Goal: Task Accomplishment & Management: Use online tool/utility

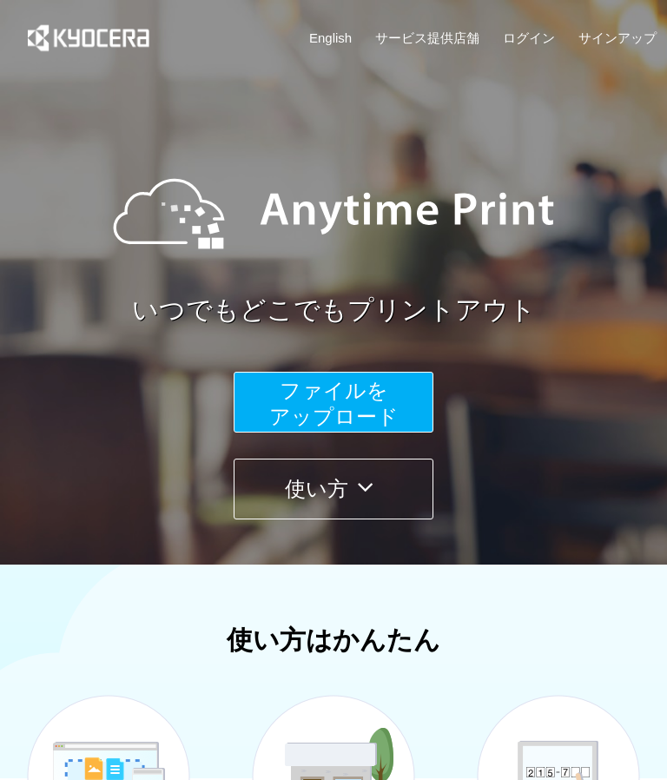
click at [394, 415] on span "ファイルを ​​アップロード" at bounding box center [333, 404] width 129 height 50
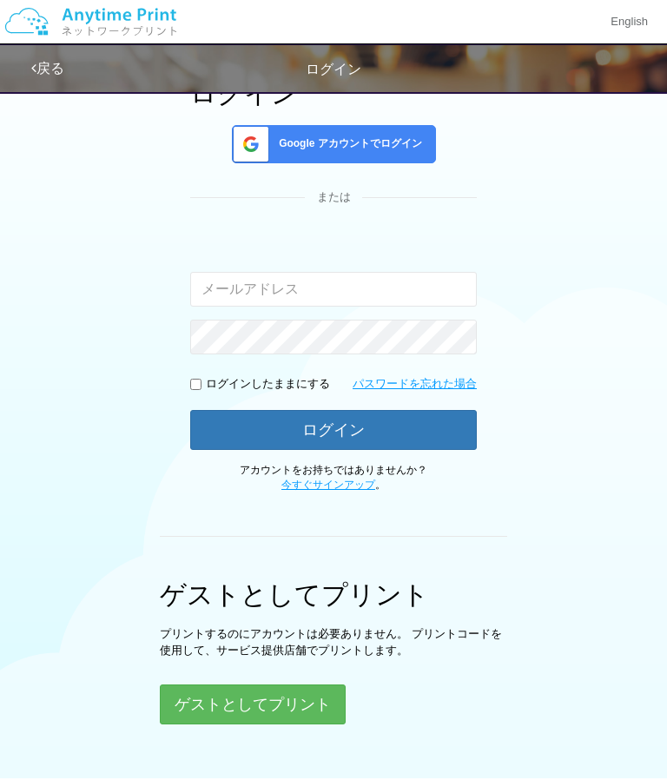
scroll to position [200, 0]
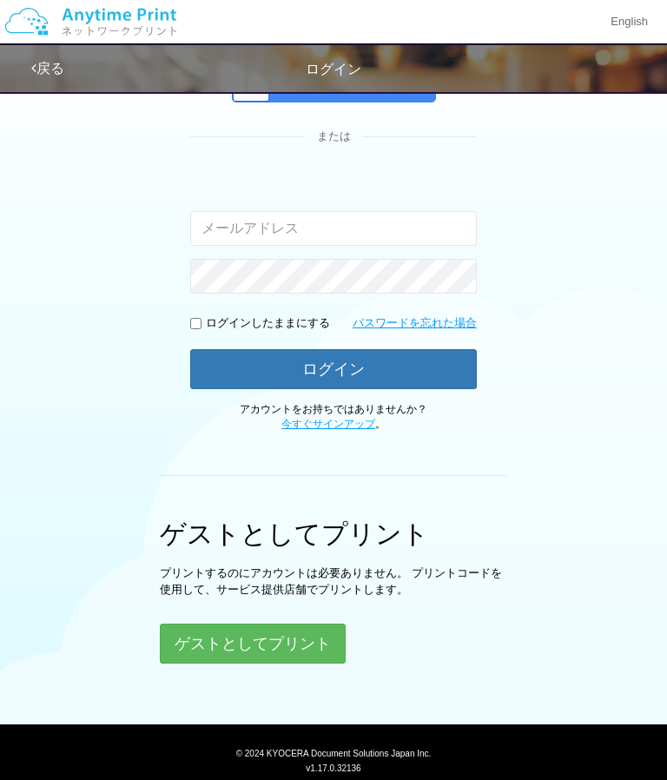
click at [295, 637] on button "ゲストとしてプリント" at bounding box center [253, 644] width 186 height 40
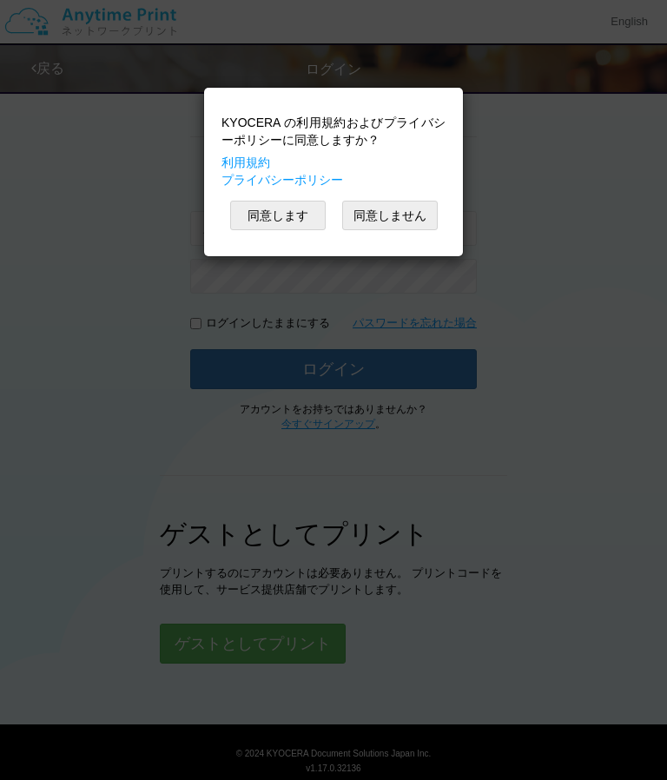
click at [290, 226] on button "同意します" at bounding box center [278, 216] width 96 height 30
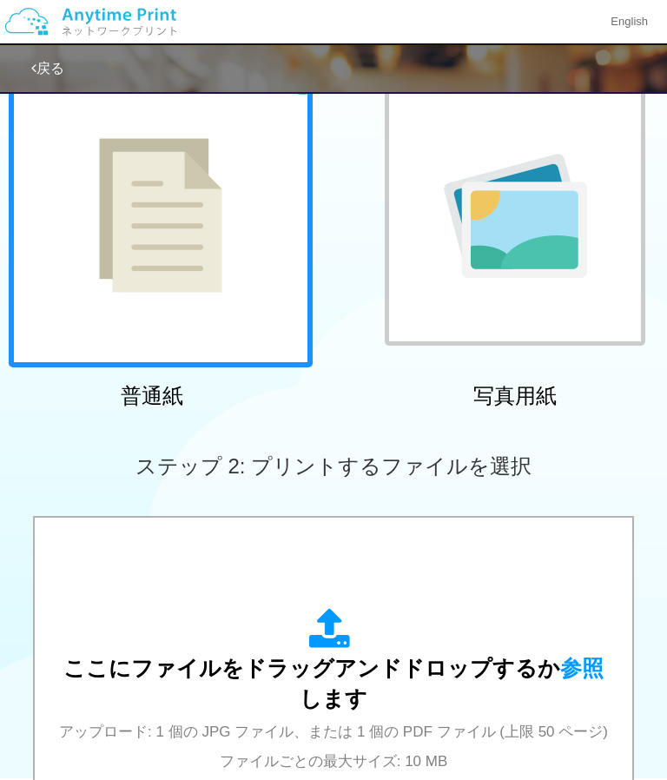
scroll to position [144, 0]
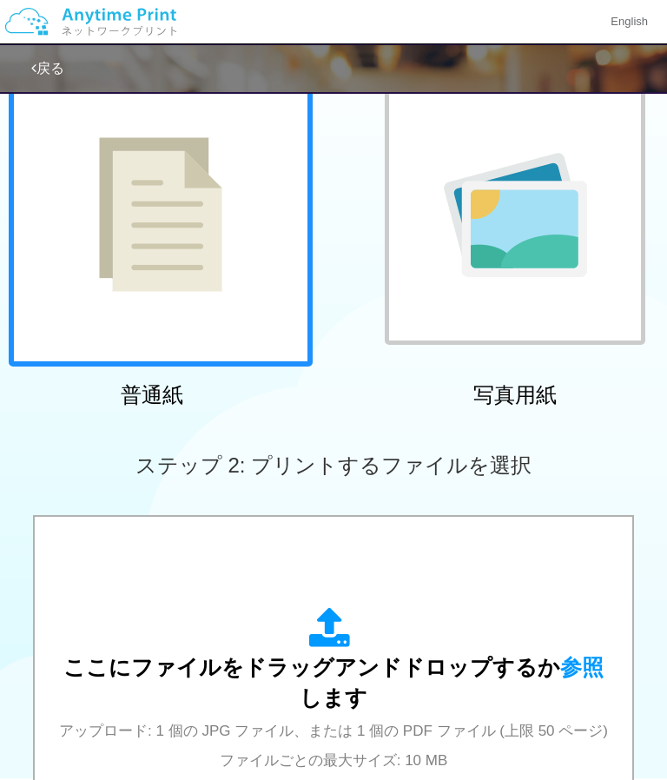
click at [554, 309] on div at bounding box center [515, 214] width 261 height 261
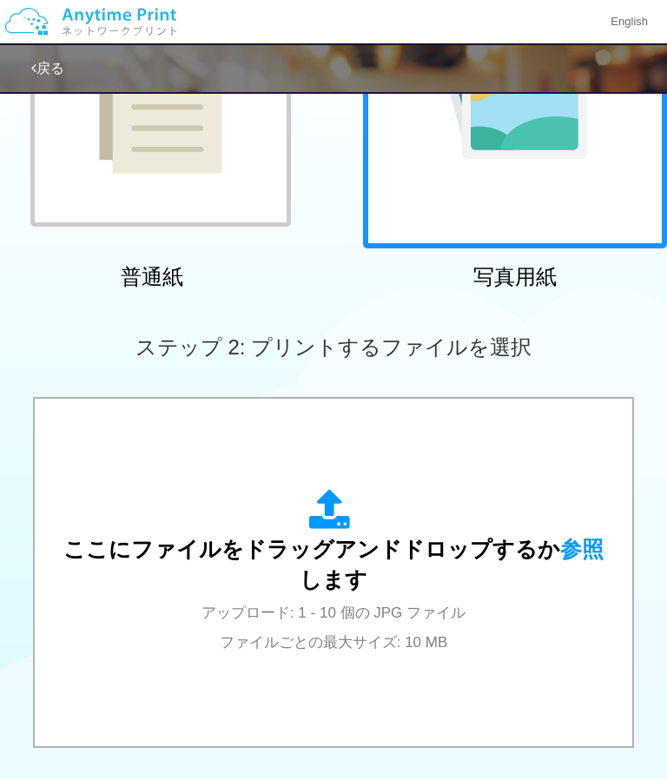
scroll to position [491, 0]
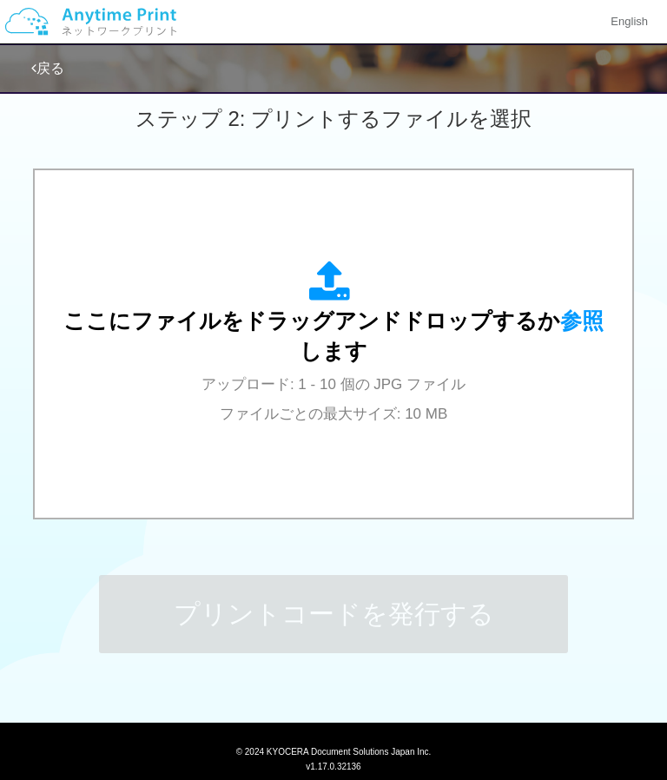
click at [440, 400] on div "ここにファイルをドラッグアンドドロップするか 参照 します アップロード: 1 - 10 個の JPG ファイル ファイルごとの最大サイズ: 10 MB" at bounding box center [333, 344] width 562 height 166
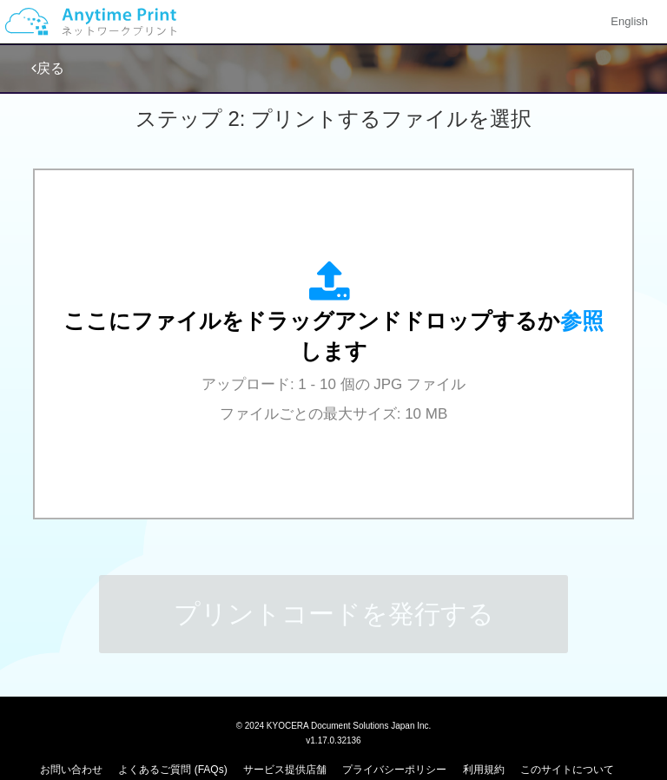
scroll to position [451, 0]
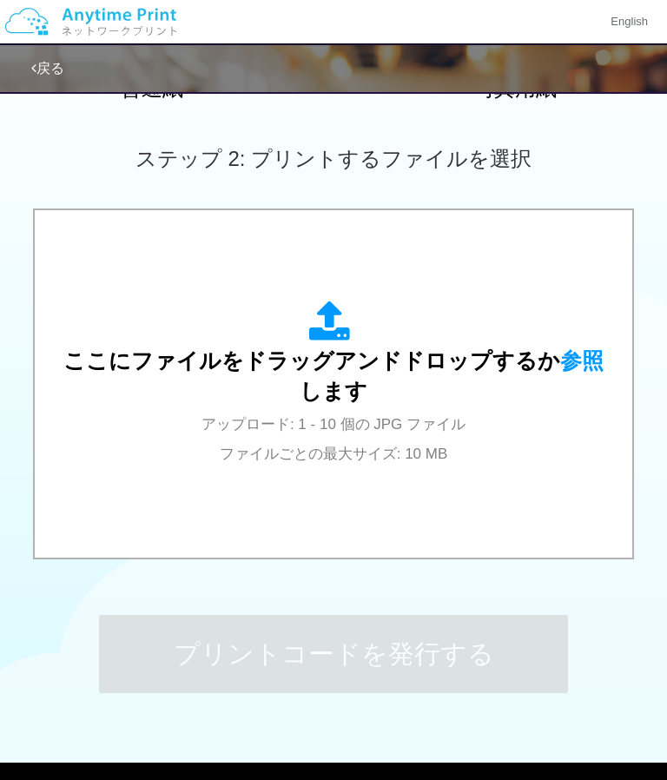
click at [367, 407] on div "ここにファイルをドラッグアンドドロップするか 参照 します アップロード: 1 - 10 個の JPG ファイル ファイルごとの最大サイズ: 10 MB" at bounding box center [333, 384] width 562 height 166
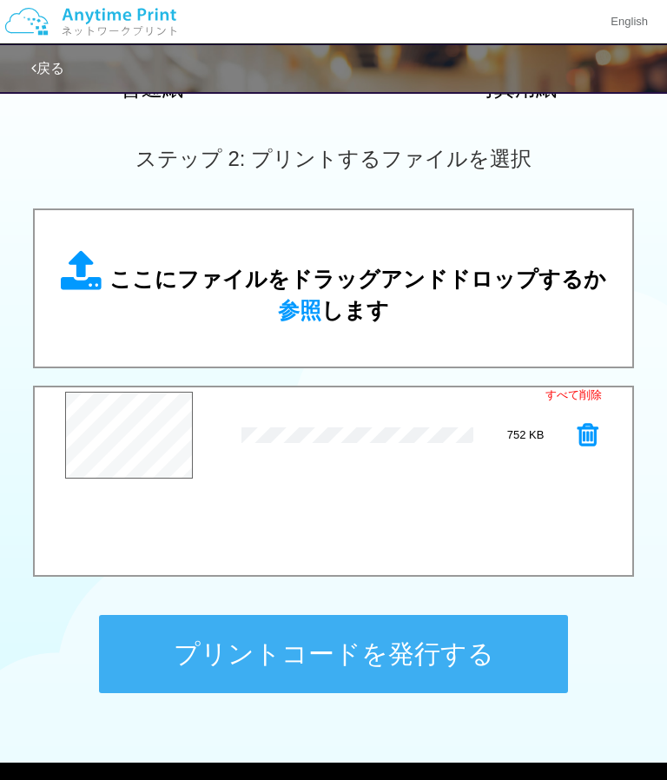
scroll to position [349, 0]
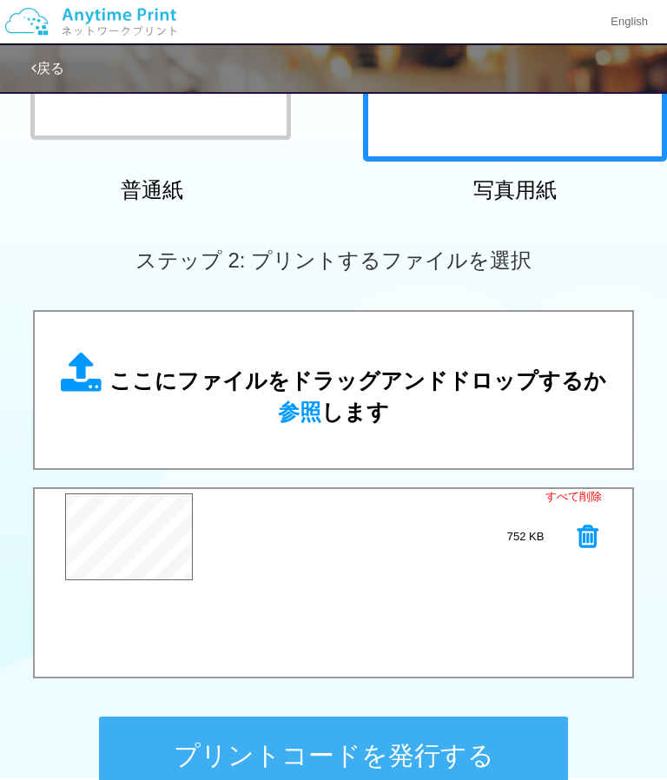
click at [583, 546] on icon at bounding box center [588, 537] width 21 height 26
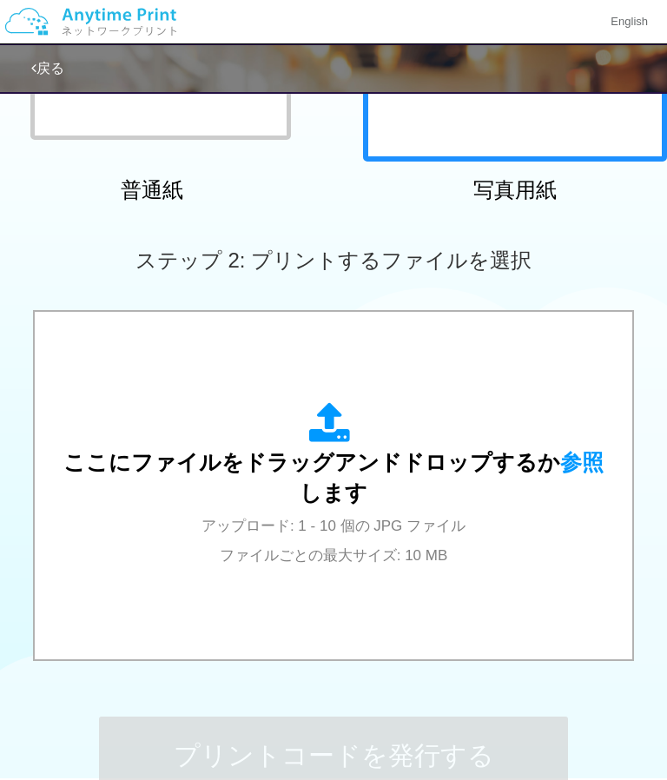
click at [407, 533] on div "ここにファイルをドラッグアンドドロップするか 参照 します アップロード: 1 - 10 個の JPG ファイル ファイルごとの最大サイズ: 10 MB" at bounding box center [333, 485] width 562 height 166
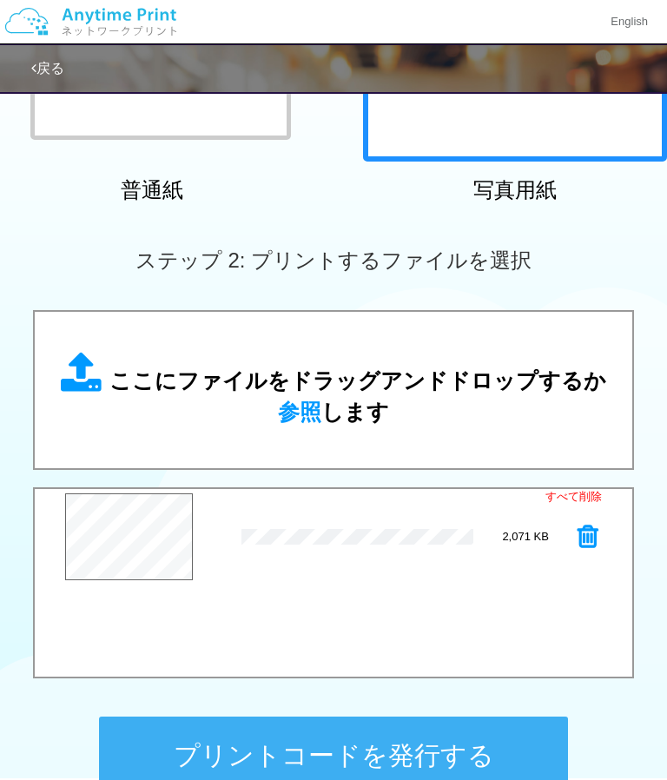
click at [0, 0] on button "プレビュー" at bounding box center [0, 0] width 0 height 0
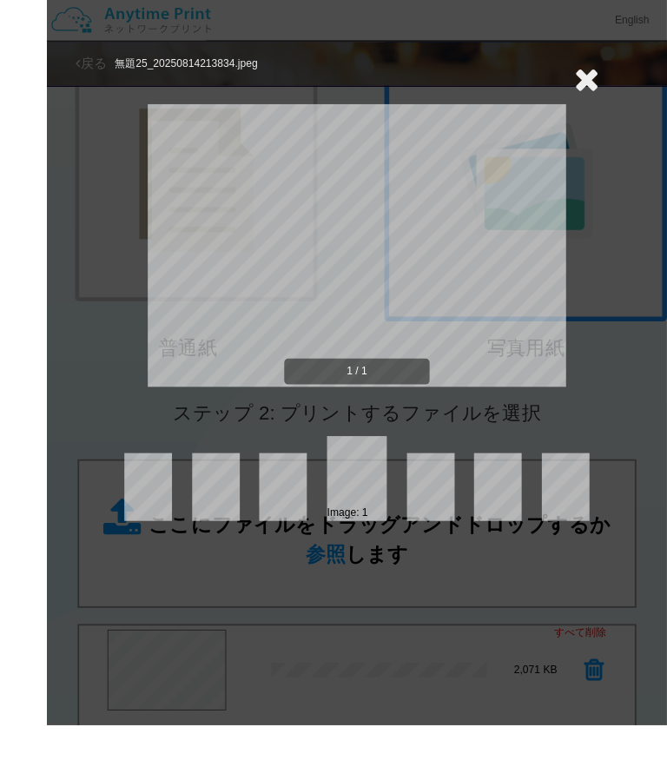
scroll to position [225, 0]
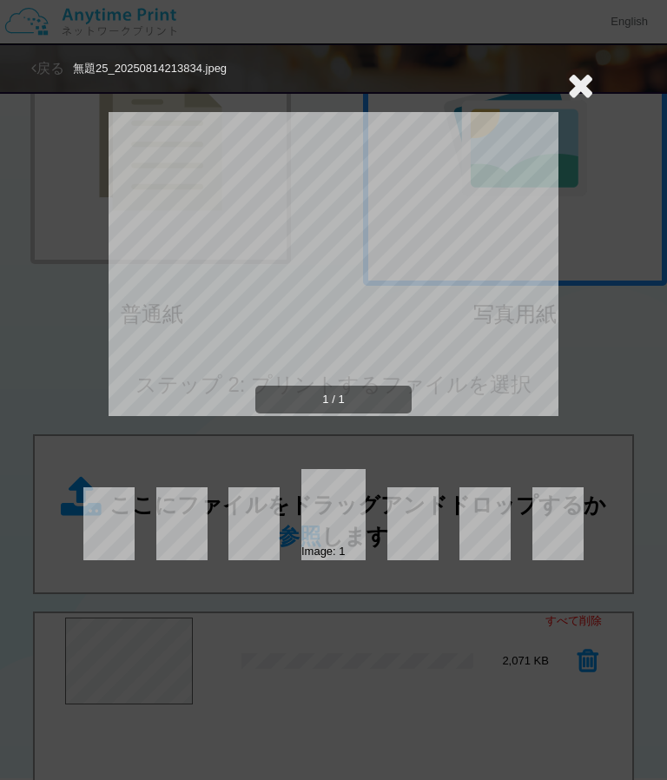
click at [589, 95] on icon at bounding box center [580, 85] width 27 height 35
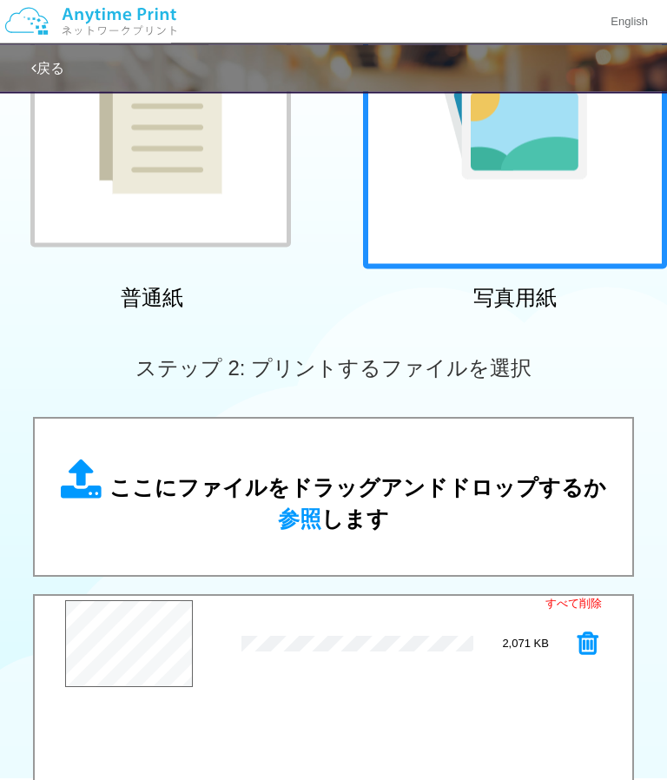
scroll to position [491, 0]
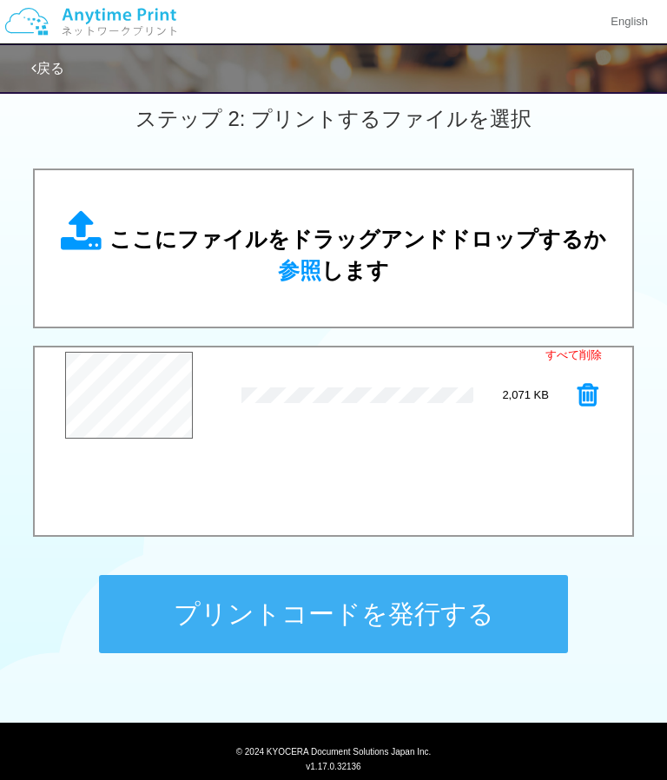
click at [428, 618] on button "プリントコードを発行する" at bounding box center [333, 614] width 469 height 78
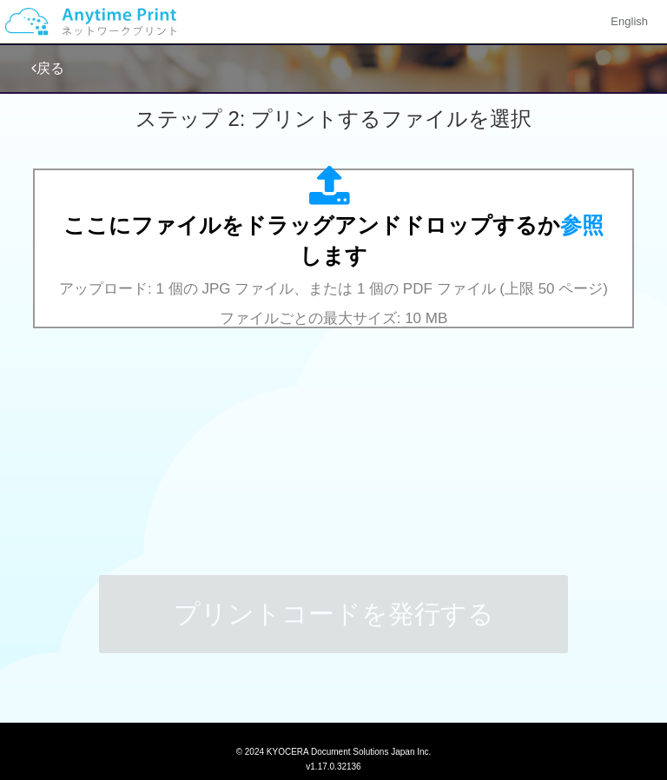
scroll to position [0, 0]
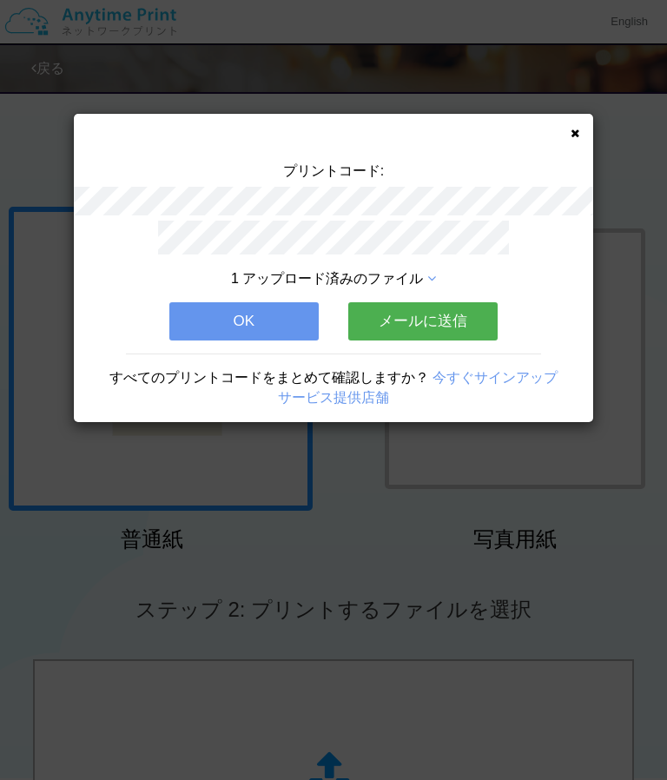
click at [296, 319] on button "OK" at bounding box center [243, 321] width 149 height 38
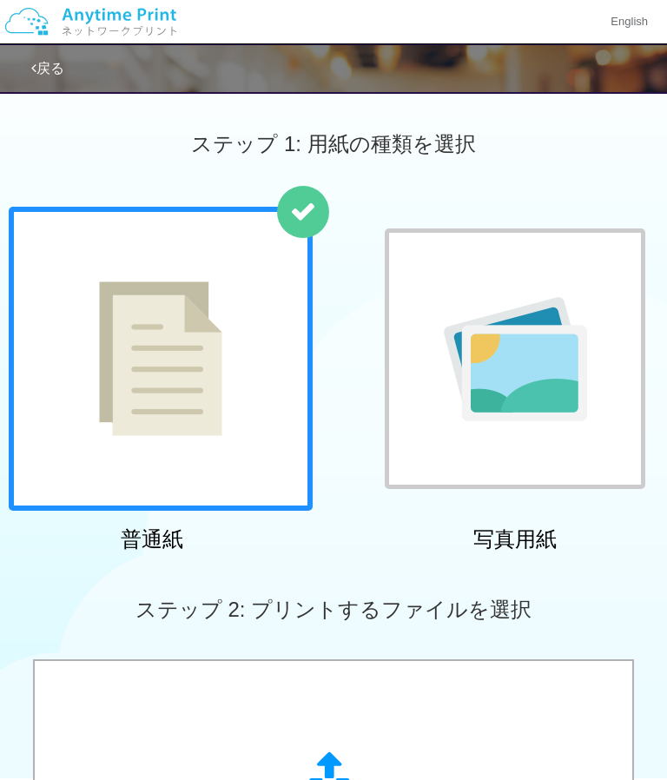
click at [527, 418] on img at bounding box center [515, 359] width 143 height 124
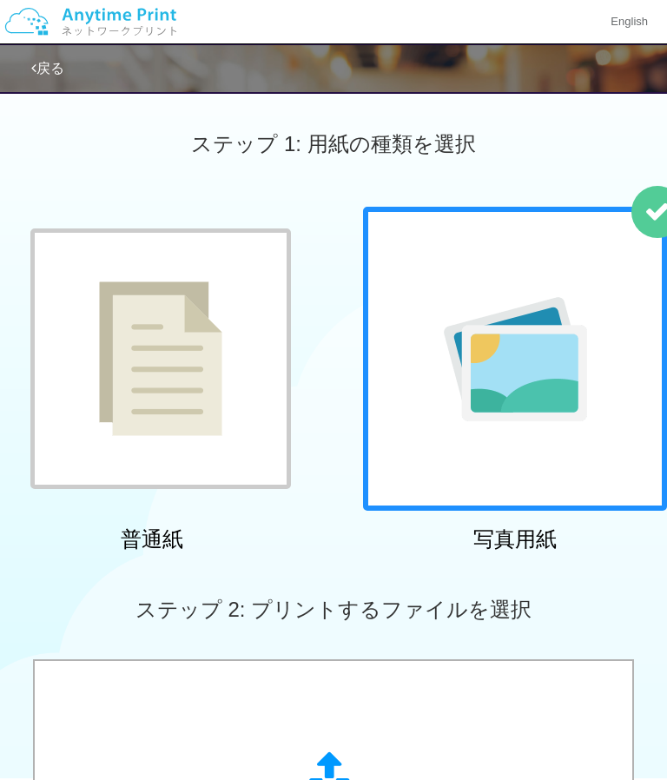
click at [566, 648] on div "ステップ 2: プリントするファイルを選択" at bounding box center [333, 609] width 667 height 99
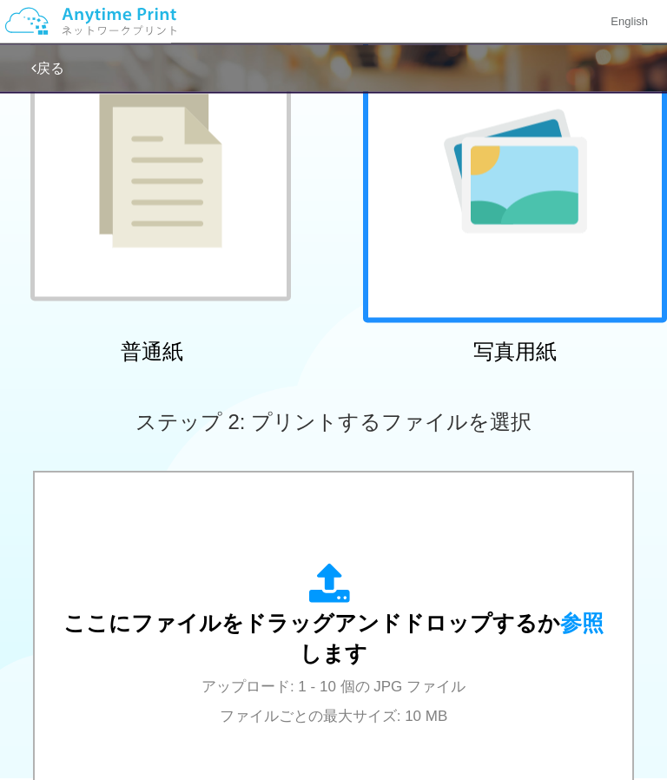
scroll to position [189, 0]
click at [513, 613] on span "ここにファイルをドラッグアンドドロップするか 参照 します" at bounding box center [333, 639] width 540 height 56
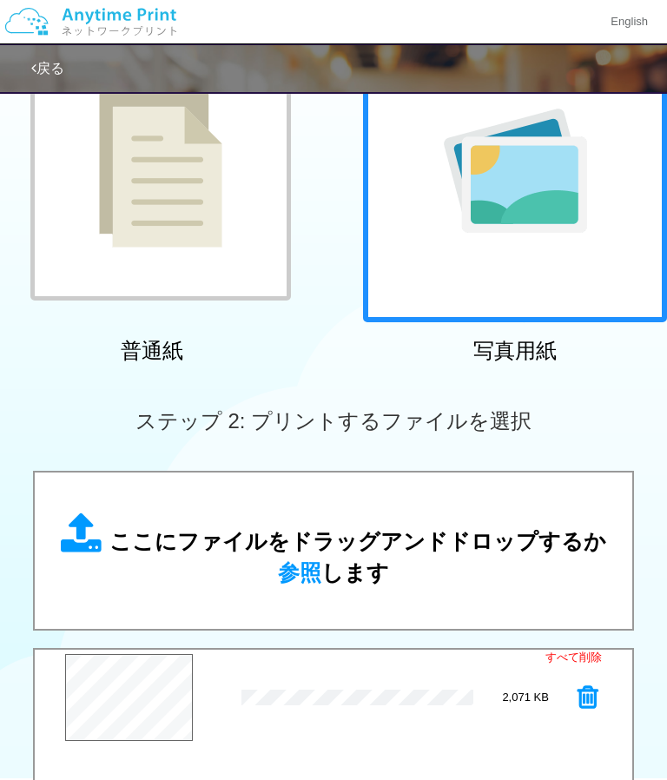
click at [0, 0] on button "プレビュー" at bounding box center [0, 0] width 0 height 0
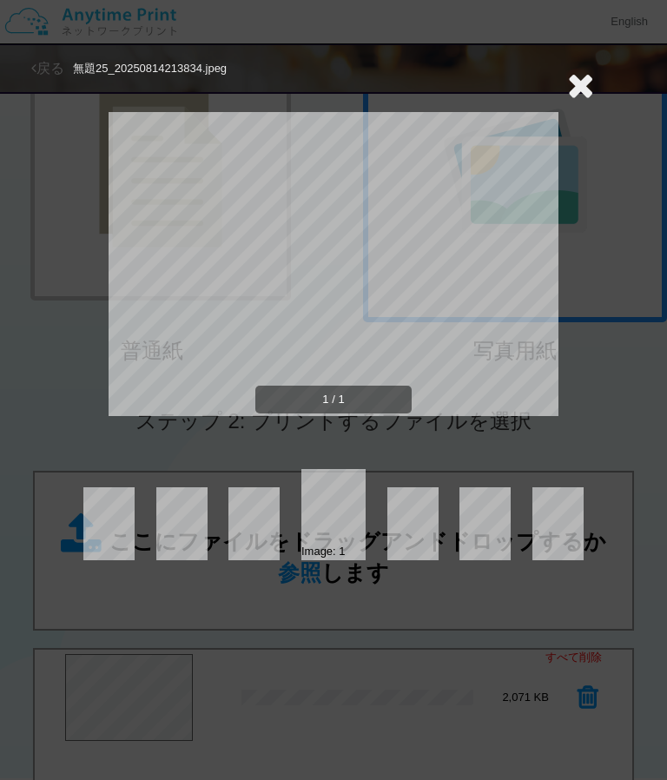
click at [571, 92] on icon at bounding box center [580, 85] width 27 height 35
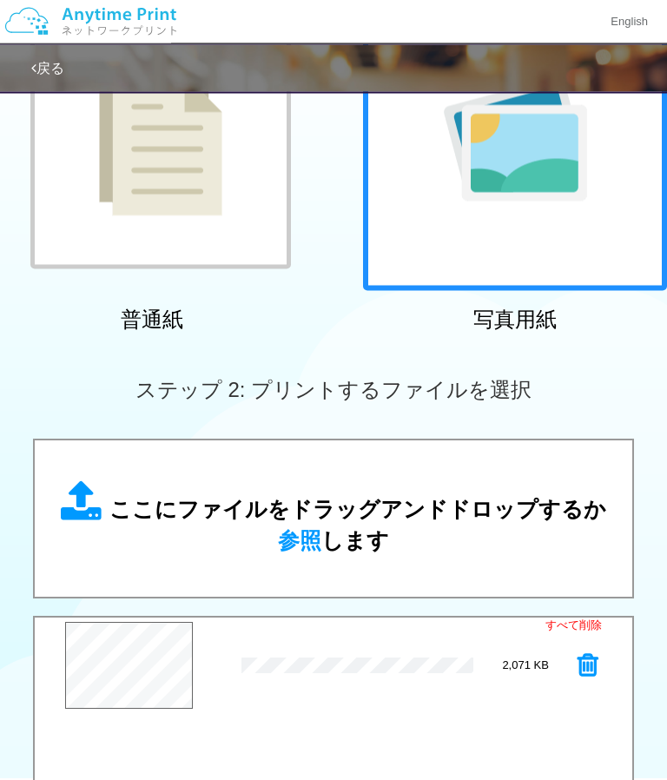
scroll to position [202, 0]
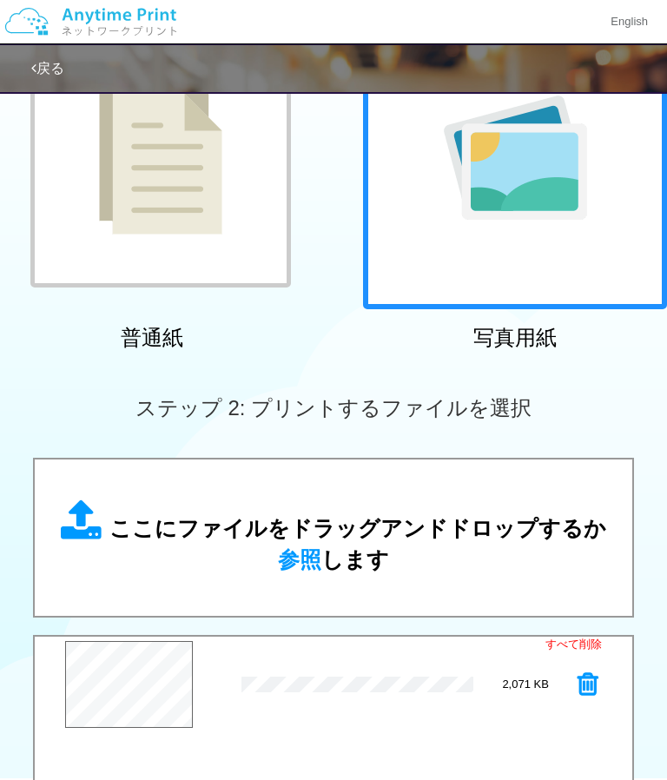
click at [253, 215] on div at bounding box center [160, 157] width 261 height 261
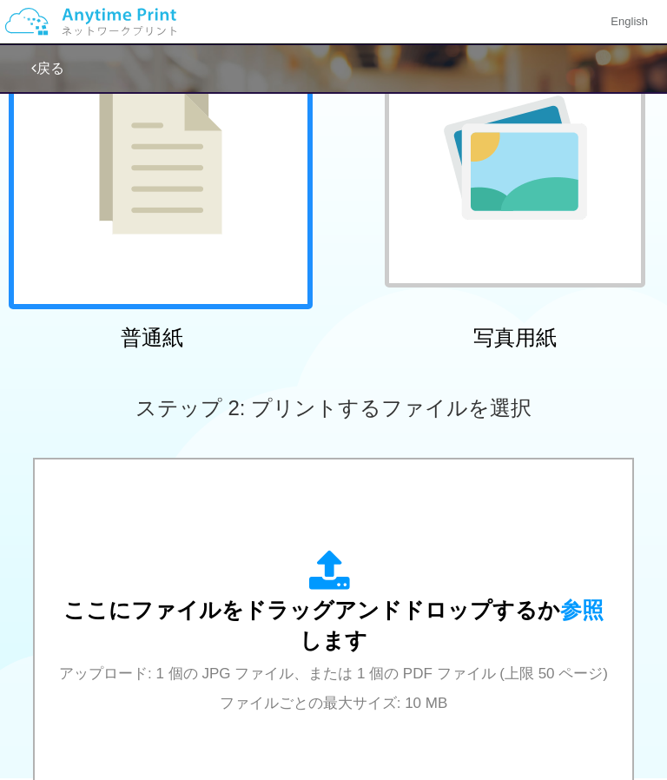
click at [542, 218] on img at bounding box center [515, 158] width 143 height 124
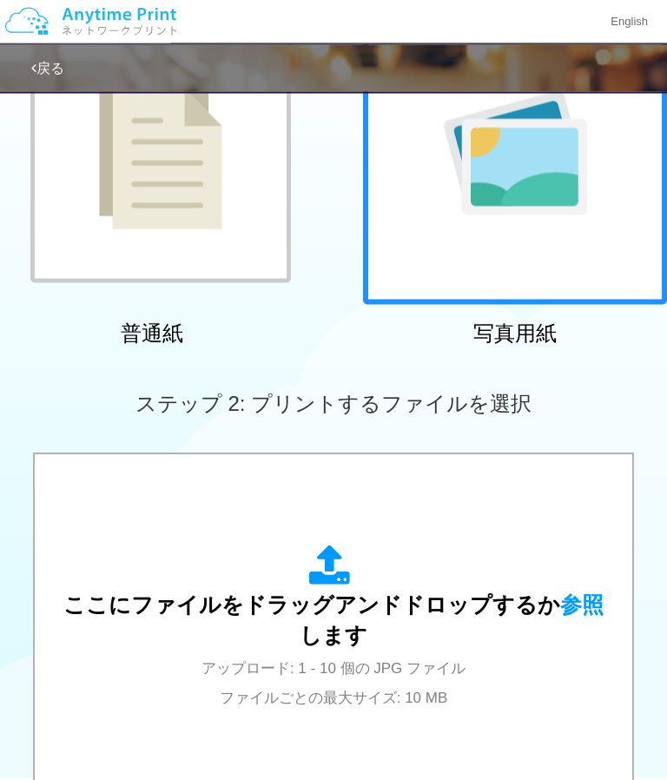
scroll to position [207, 0]
click at [465, 673] on span "アップロード: 1 - 10 個の JPG ファイル ファイルごとの最大サイズ: 10 MB" at bounding box center [334, 683] width 264 height 46
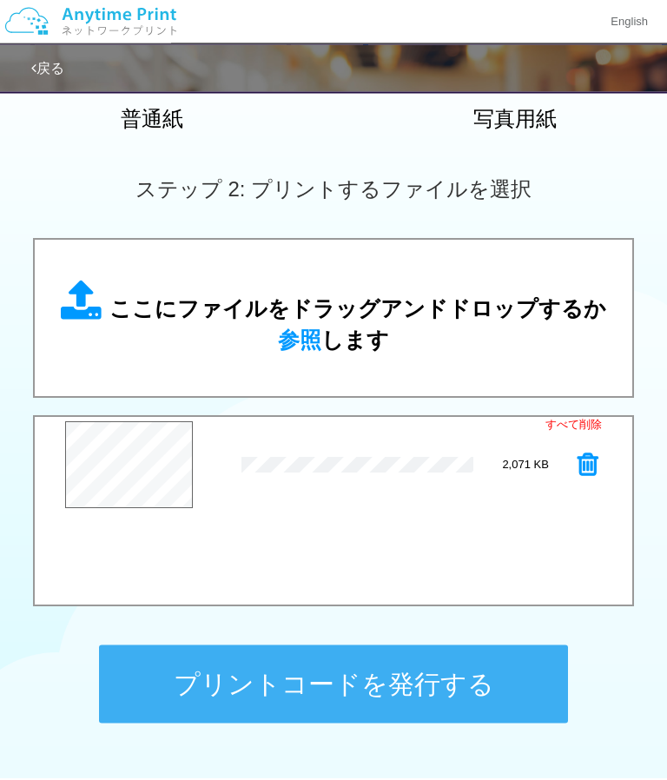
click at [451, 677] on button "プリントコードを発行する" at bounding box center [333, 685] width 469 height 78
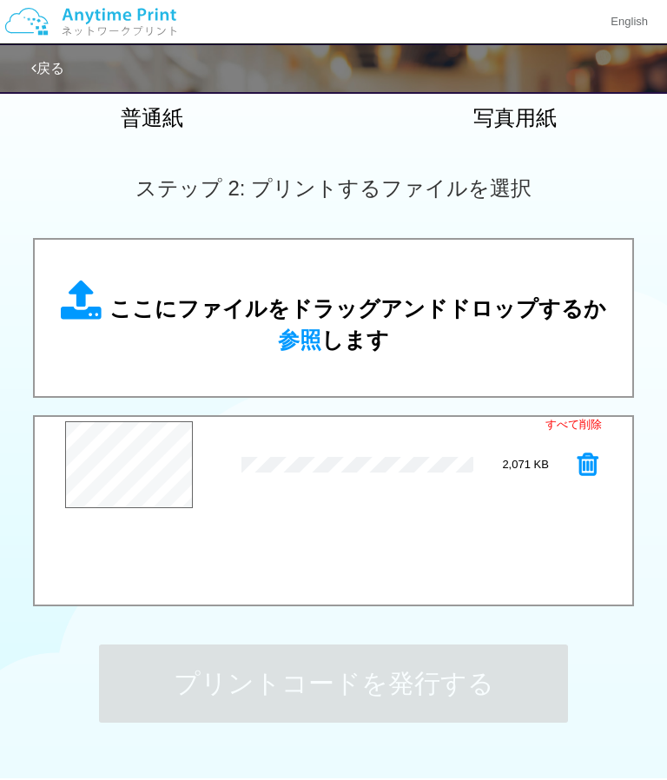
scroll to position [0, 0]
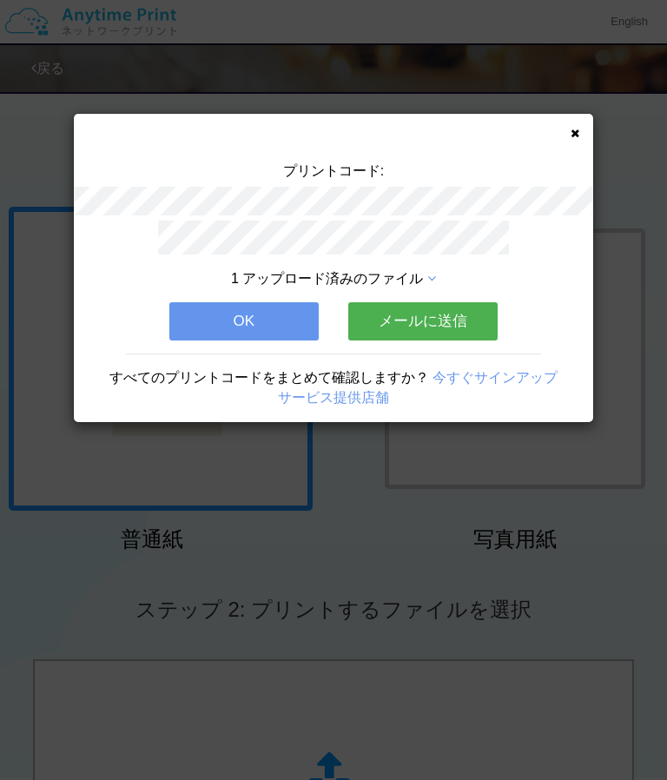
click at [573, 136] on icon at bounding box center [575, 133] width 9 height 11
